Goal: Information Seeking & Learning: Learn about a topic

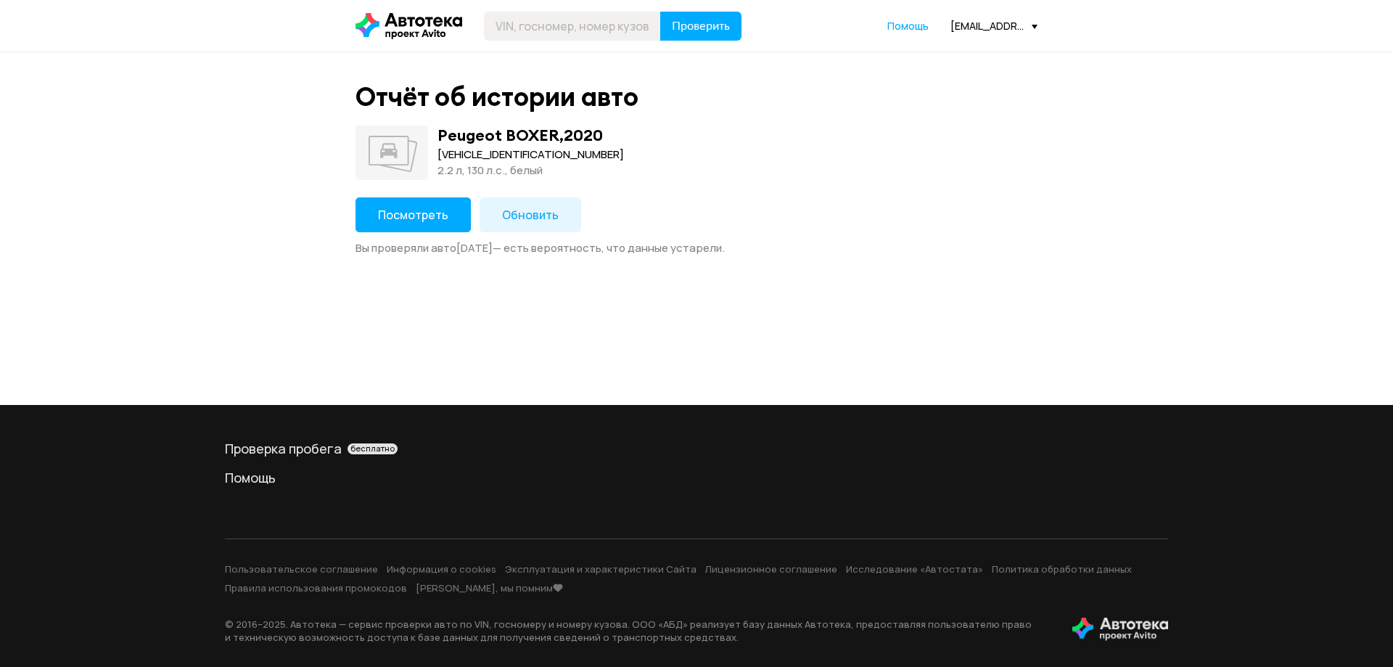
click at [428, 210] on span "Посмотреть" at bounding box center [413, 215] width 70 height 16
click at [393, 214] on span "Посмотреть" at bounding box center [413, 215] width 70 height 16
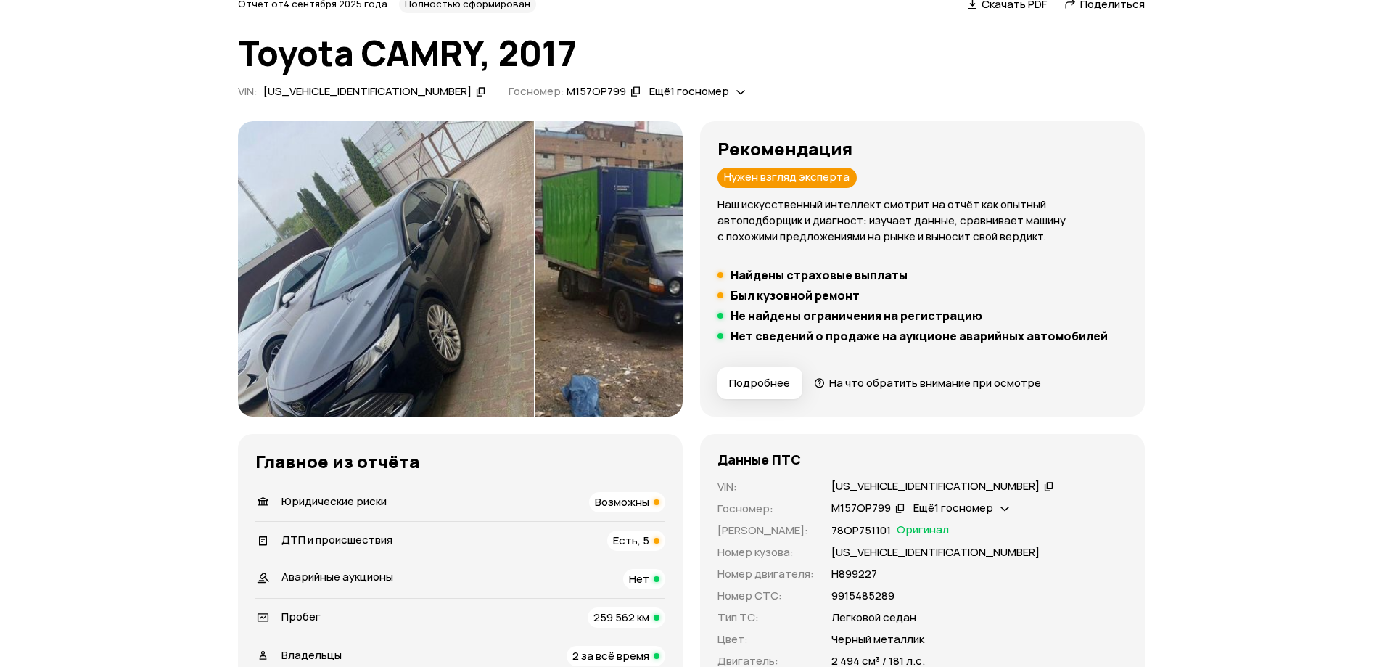
scroll to position [290, 0]
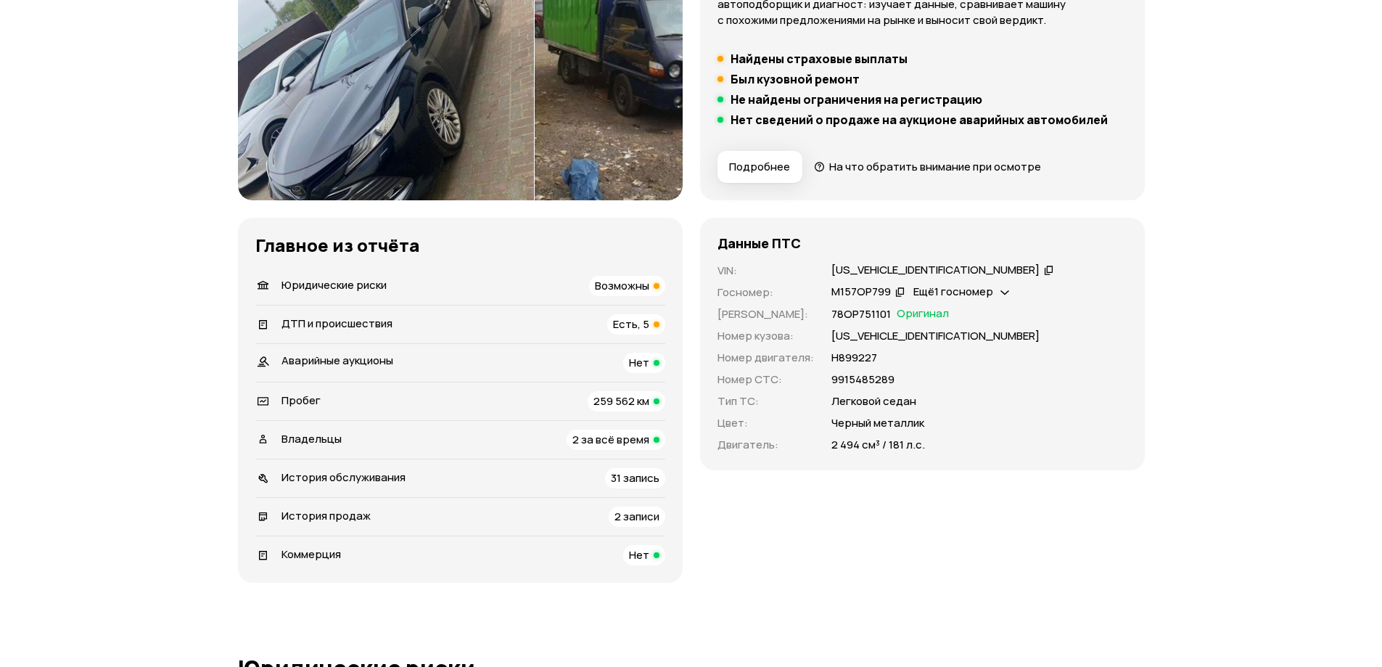
click at [638, 289] on span "Возможны" at bounding box center [622, 285] width 54 height 15
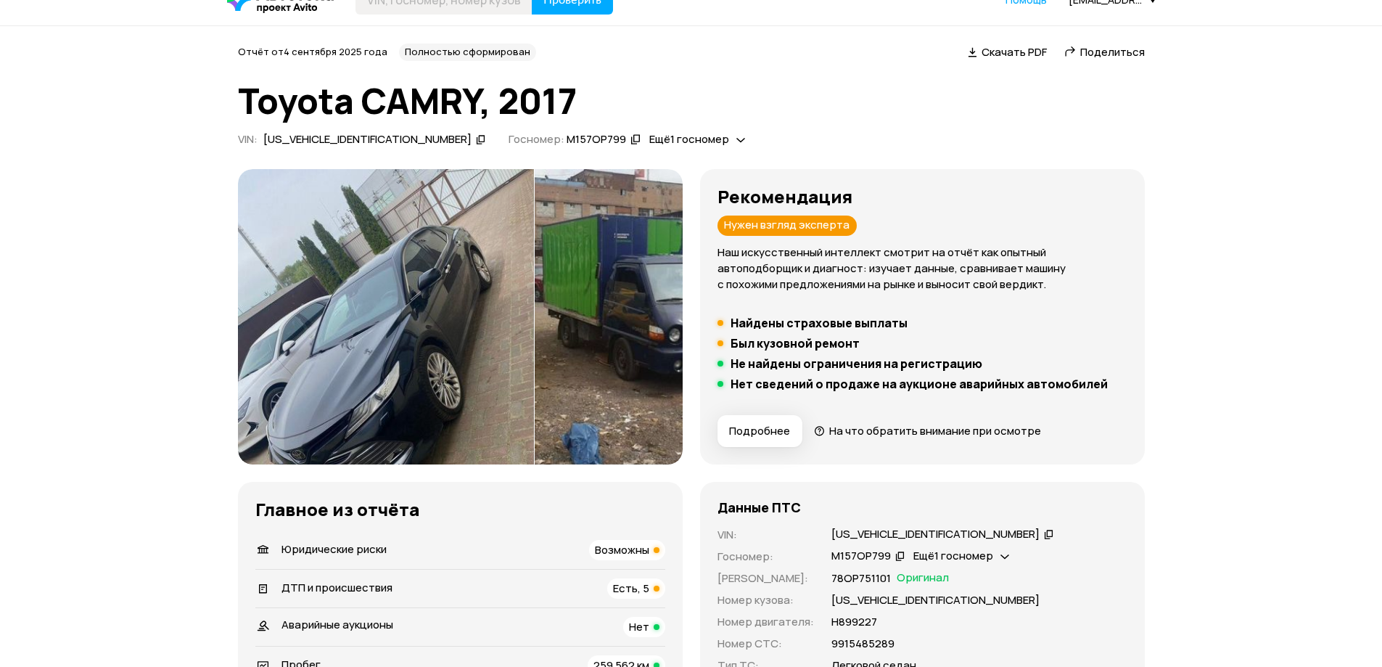
scroll to position [0, 0]
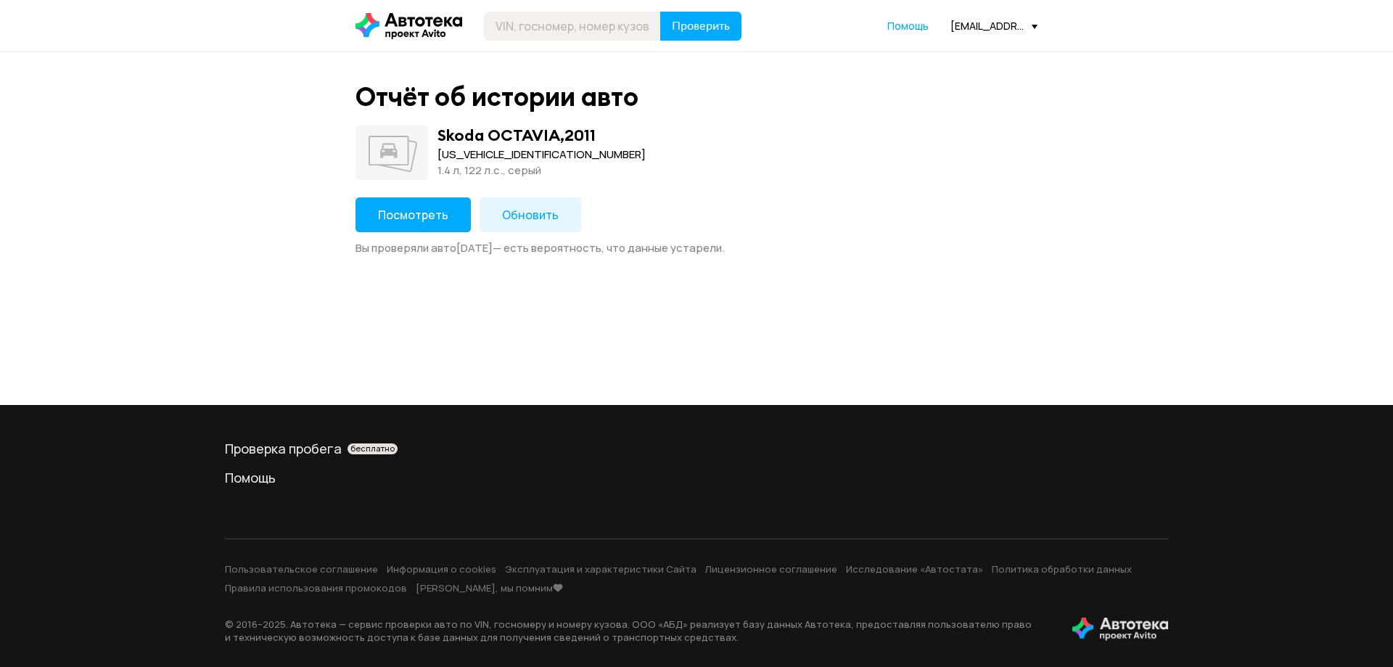
click at [403, 220] on span "Посмотреть" at bounding box center [413, 215] width 70 height 16
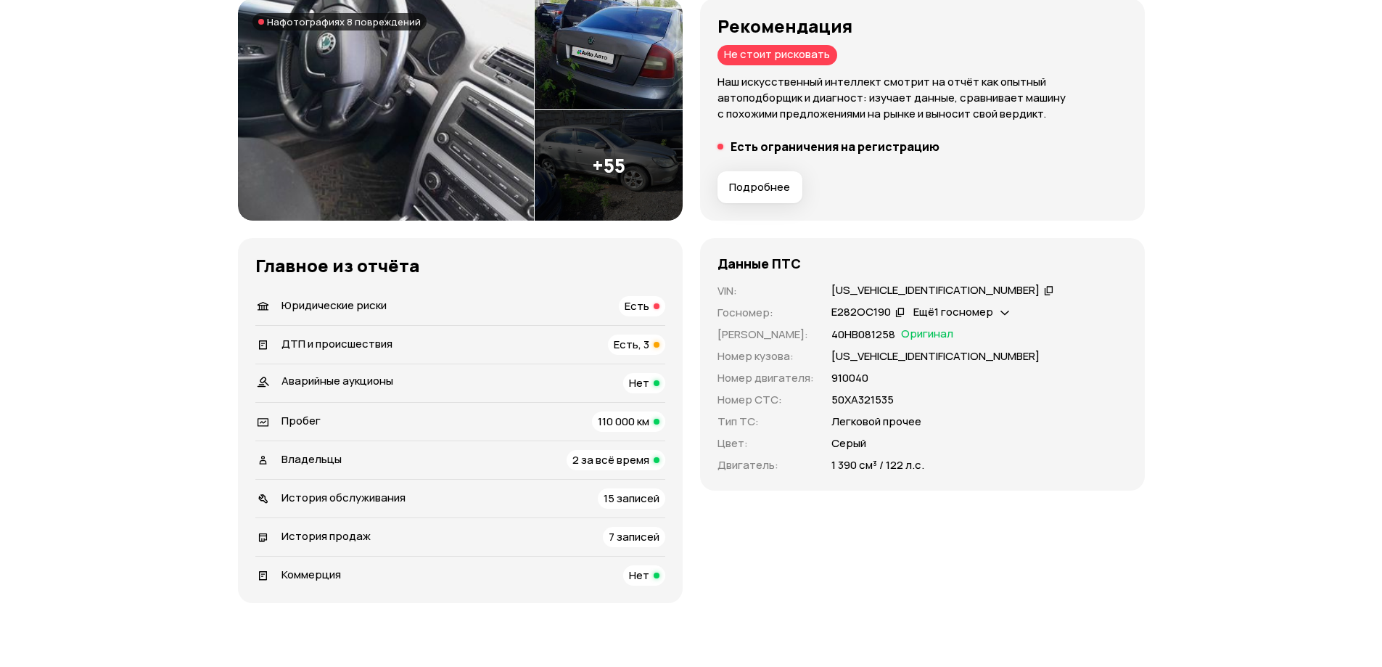
scroll to position [218, 0]
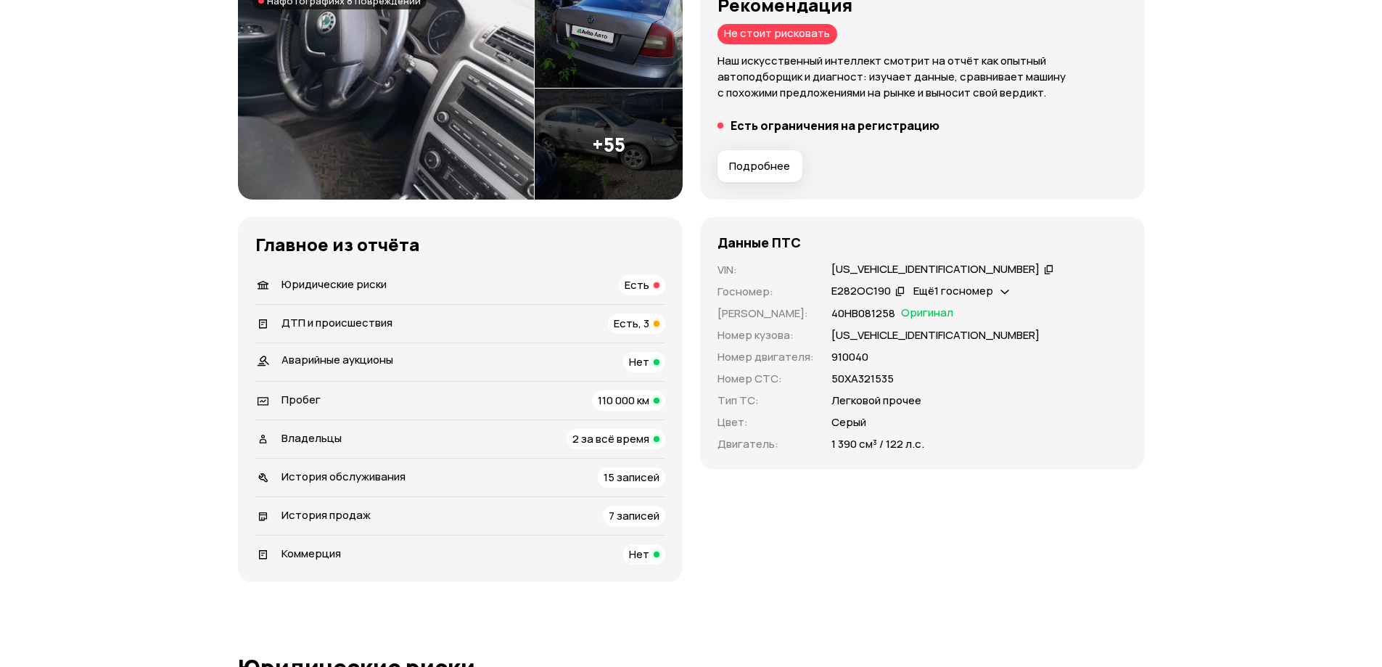
click at [339, 314] on div "ДТП и происшествия Есть, 3" at bounding box center [460, 323] width 410 height 20
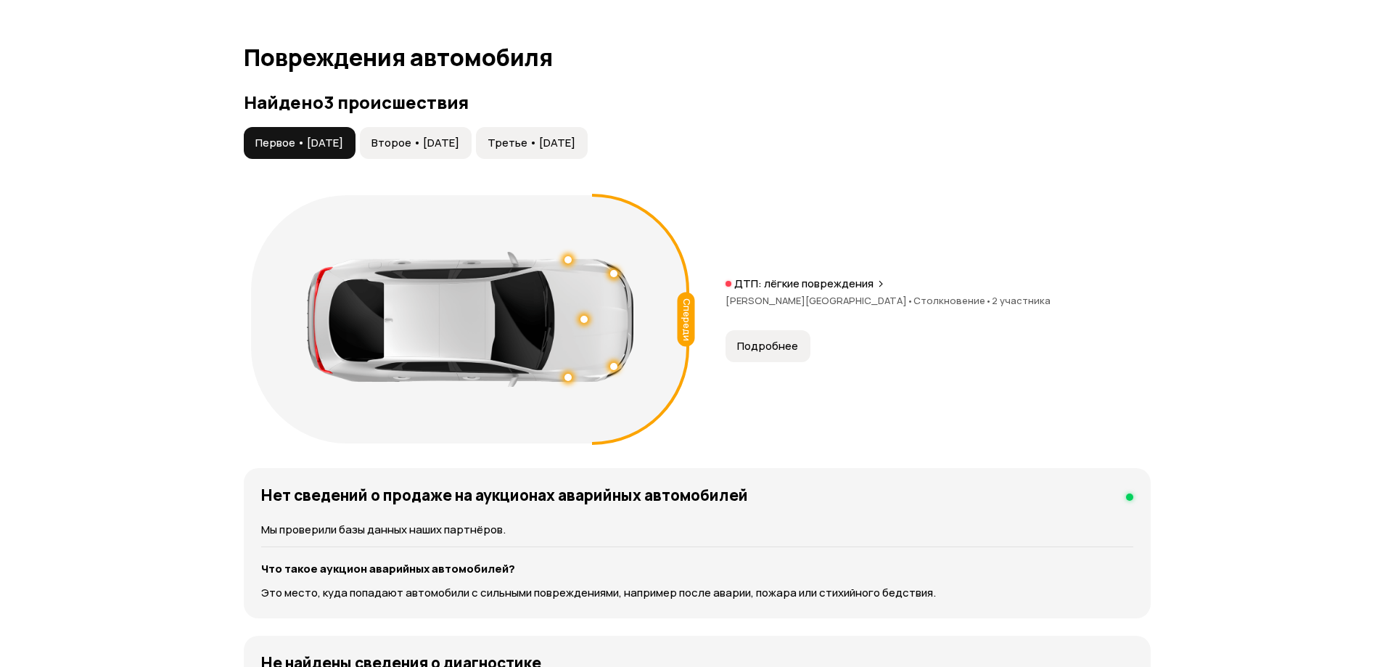
scroll to position [1354, 0]
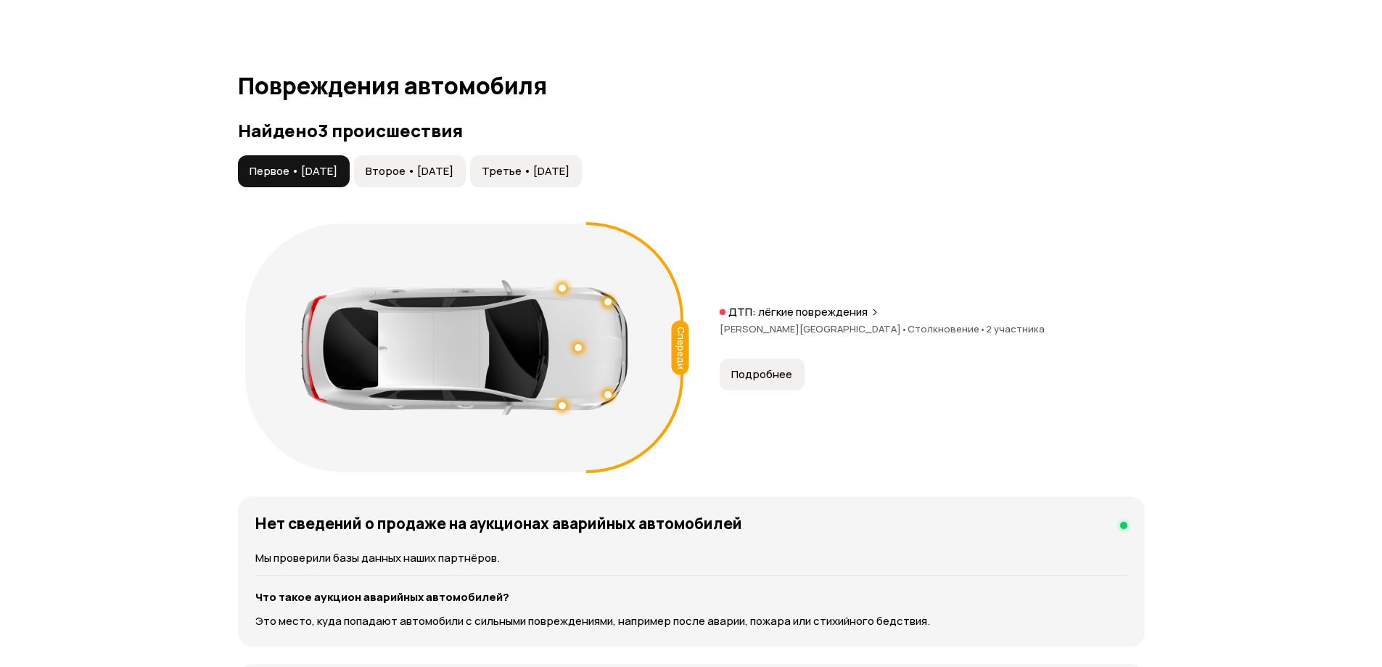
click at [765, 382] on button "Подробнее" at bounding box center [761, 374] width 85 height 32
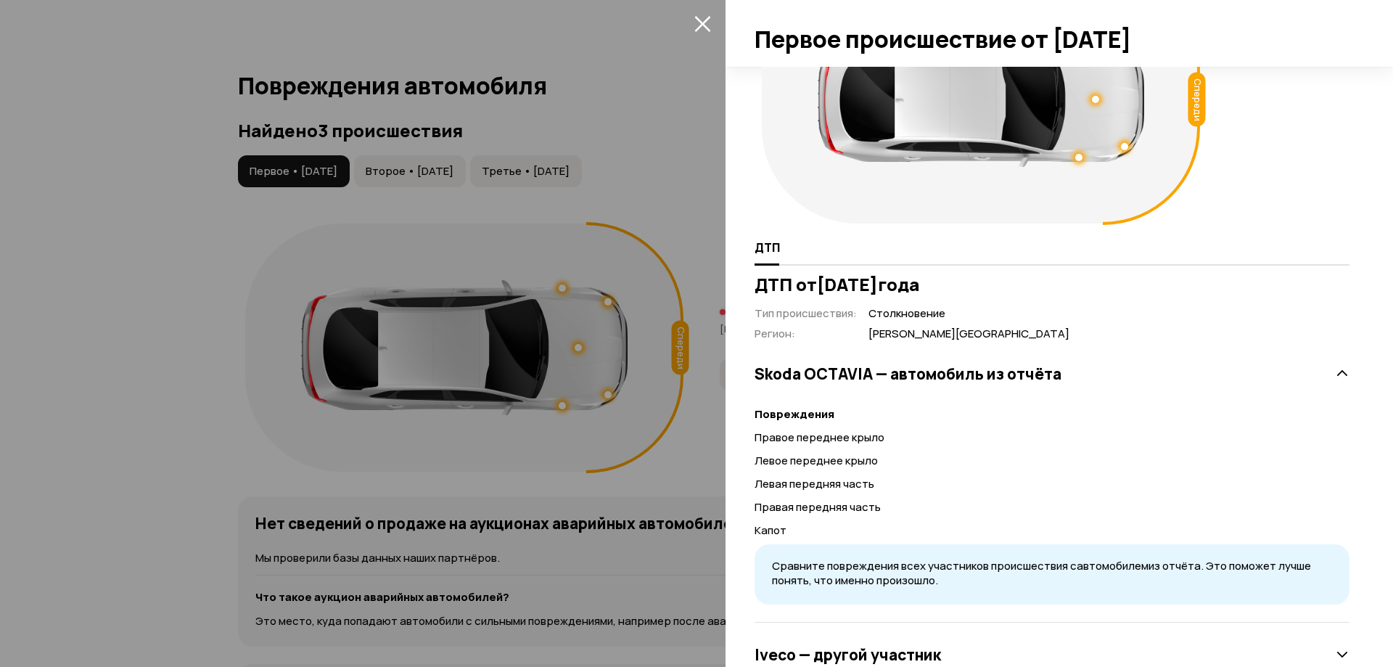
scroll to position [75, 0]
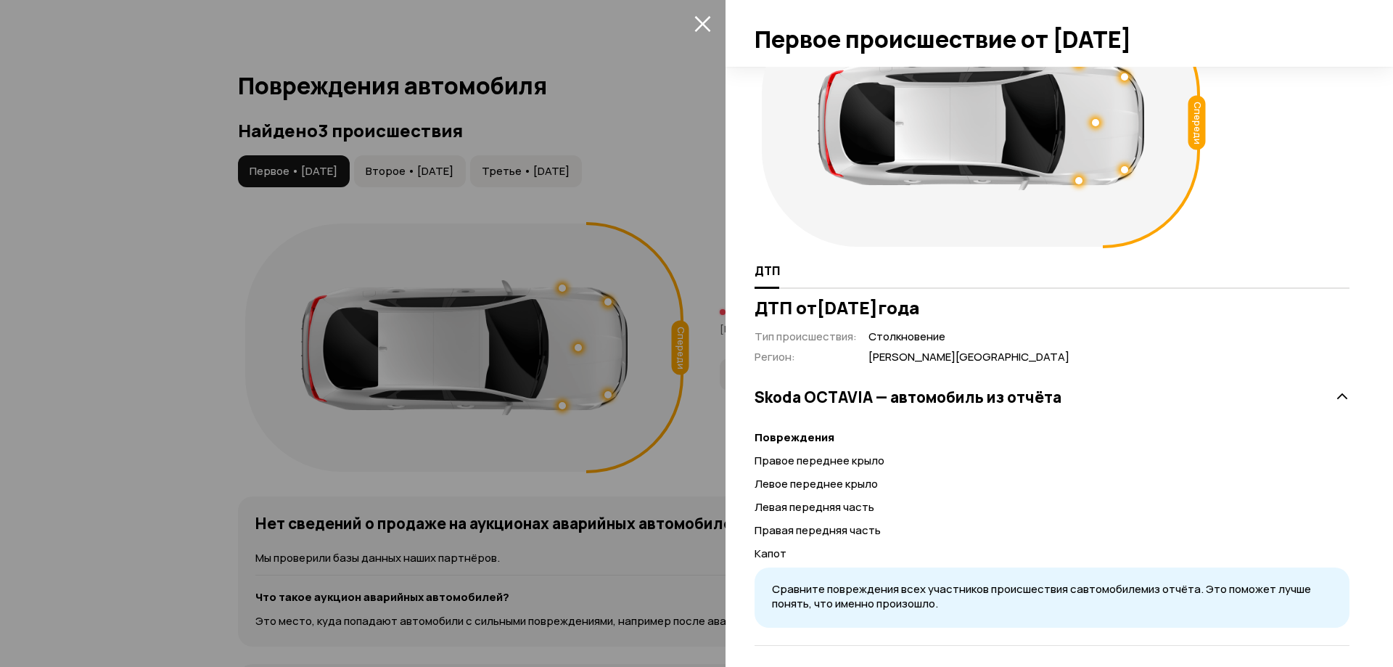
click at [458, 170] on div at bounding box center [696, 333] width 1393 height 667
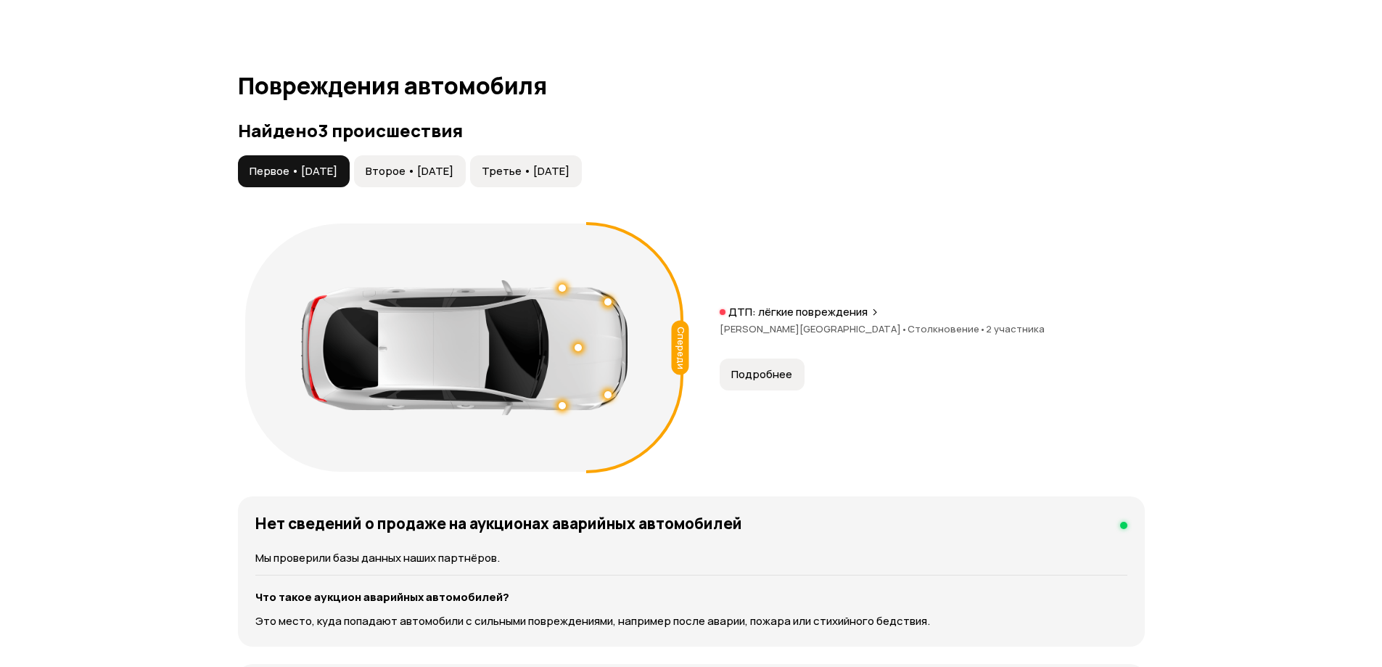
click at [791, 385] on button "Подробнее" at bounding box center [761, 374] width 85 height 32
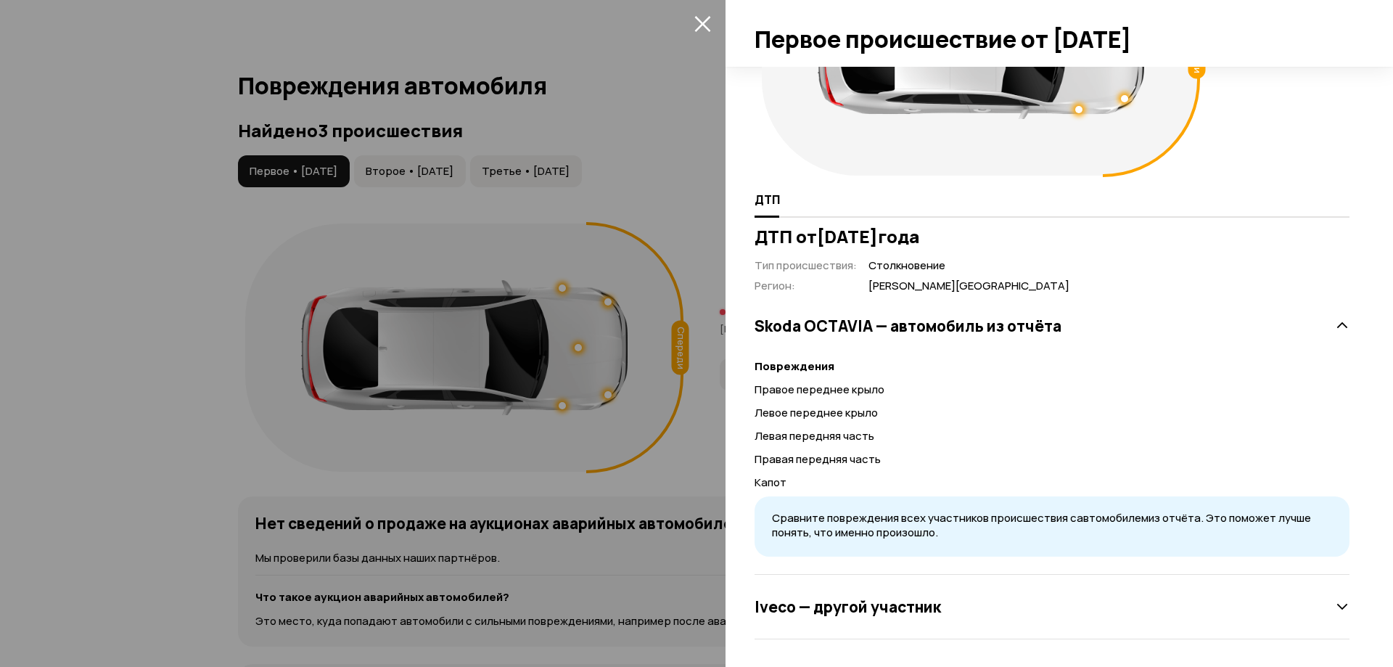
scroll to position [148, 0]
click at [593, 171] on div at bounding box center [696, 333] width 1393 height 667
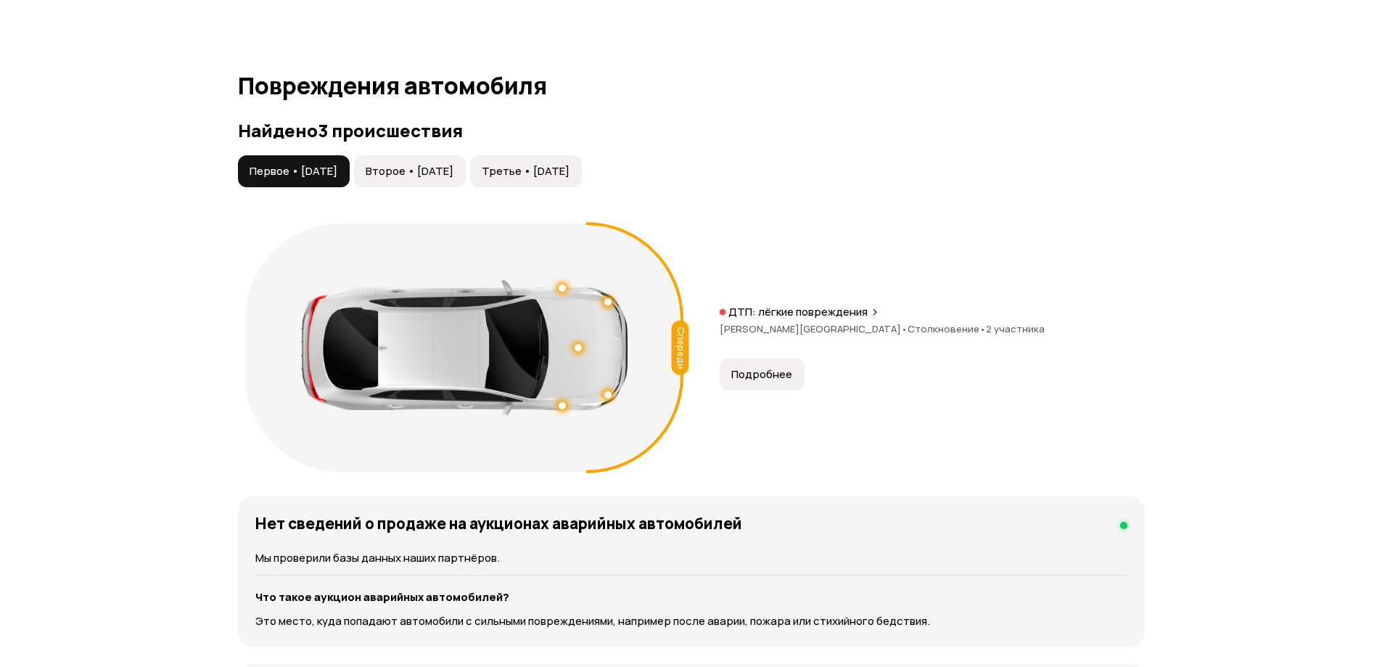
click at [569, 171] on span "Третье • 18 мар 2021" at bounding box center [526, 171] width 88 height 15
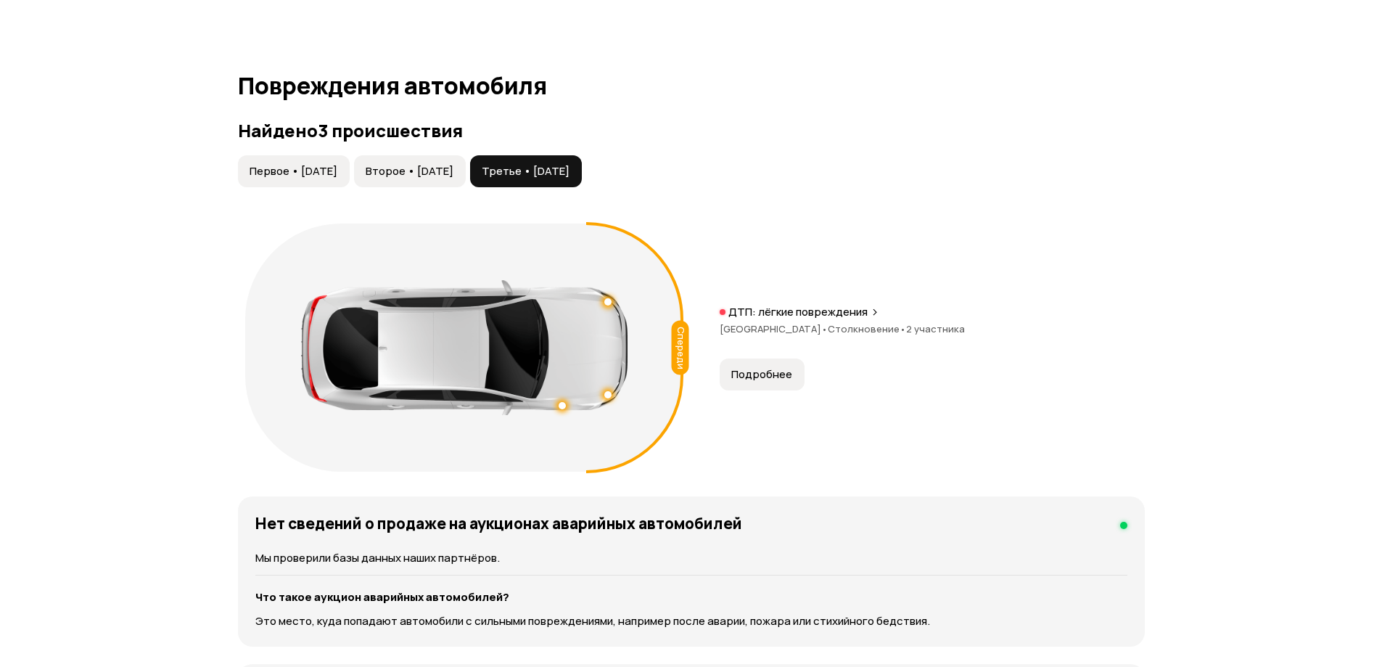
click at [793, 368] on button "Подробнее" at bounding box center [761, 374] width 85 height 32
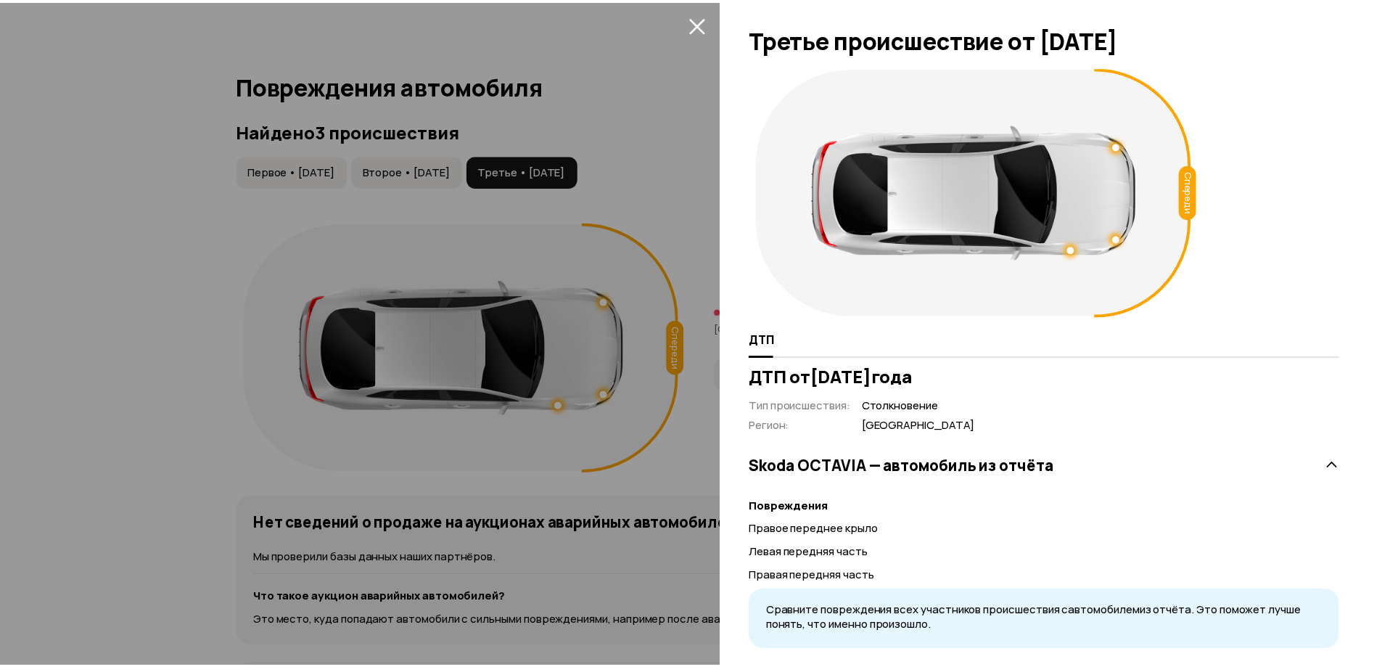
scroll to position [0, 0]
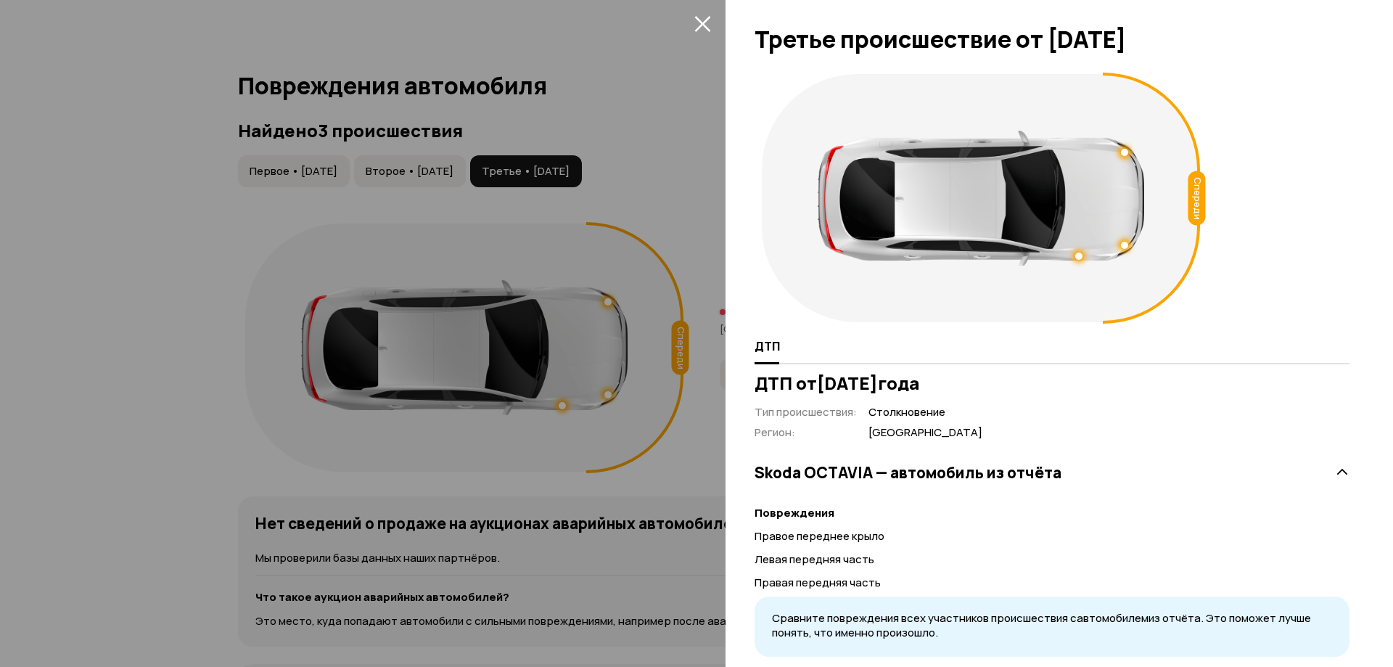
click at [429, 177] on div at bounding box center [696, 333] width 1393 height 667
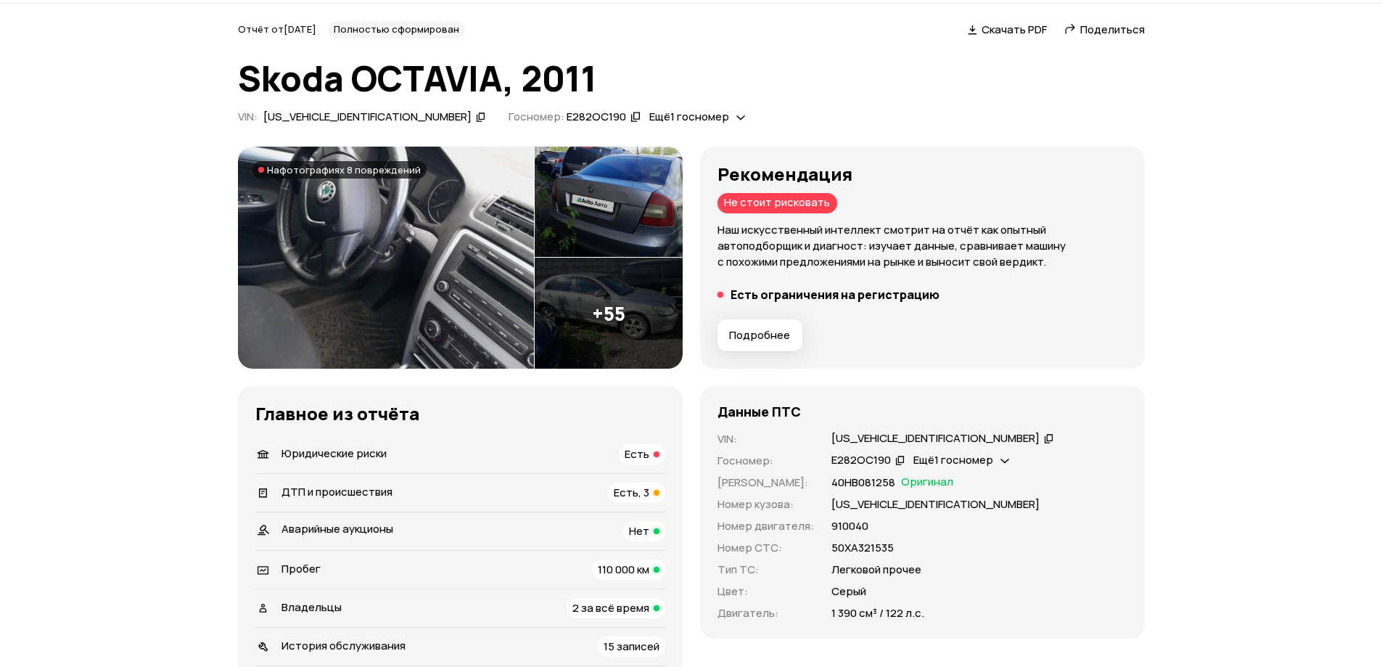
scroll to position [121, 0]
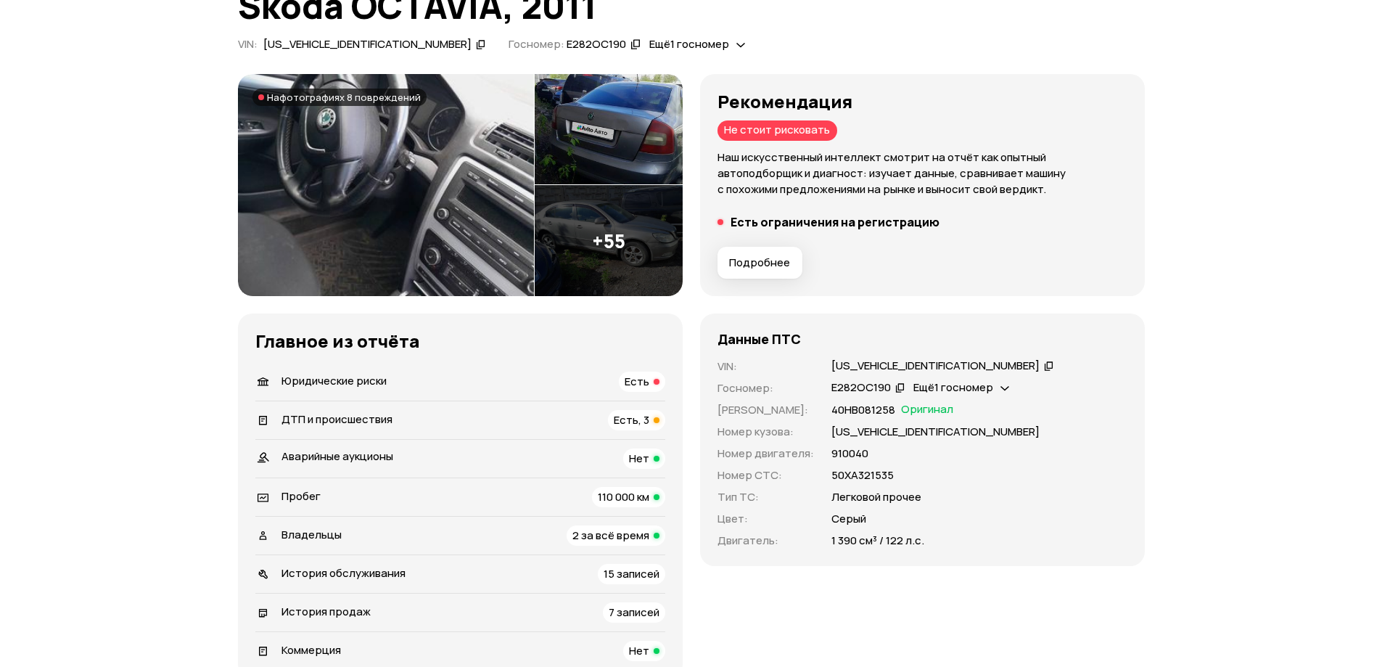
click at [648, 384] on span "Есть" at bounding box center [636, 381] width 25 height 15
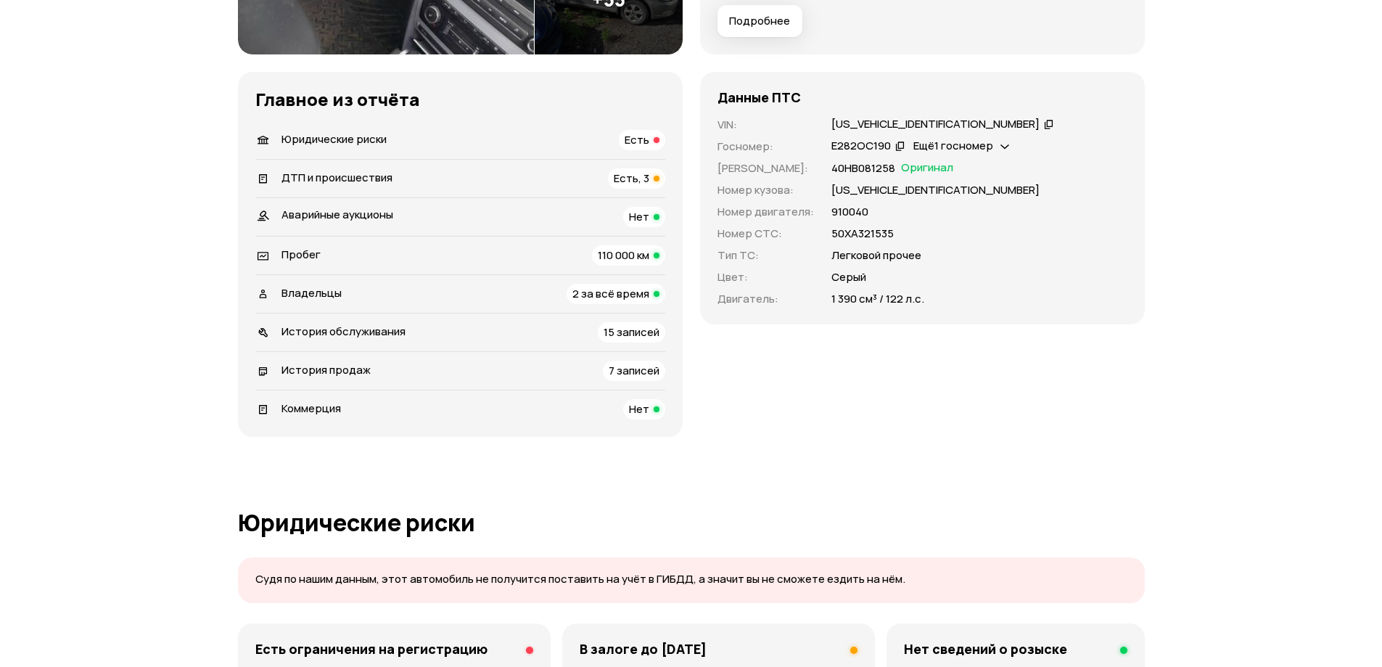
scroll to position [0, 0]
